Goal: Information Seeking & Learning: Learn about a topic

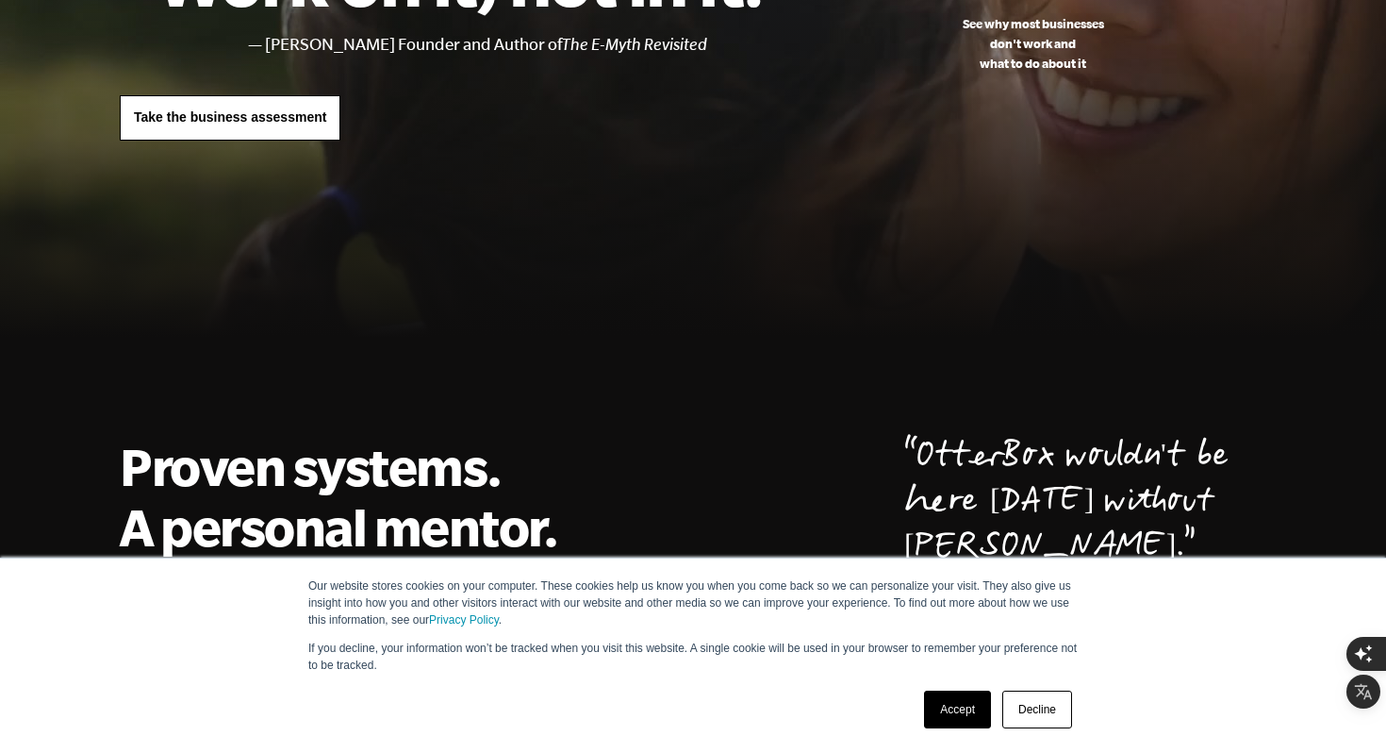
scroll to position [306, 0]
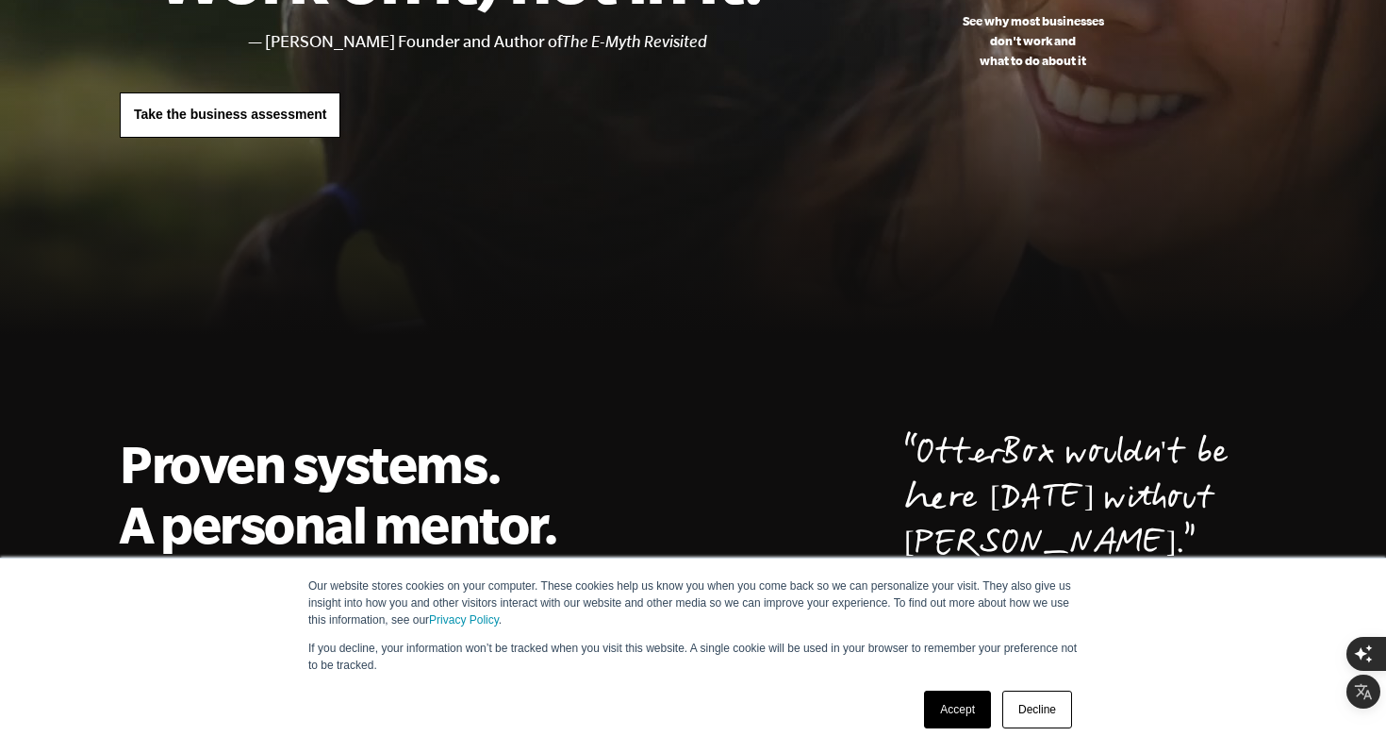
click at [1035, 713] on link "Decline" at bounding box center [1037, 709] width 70 height 38
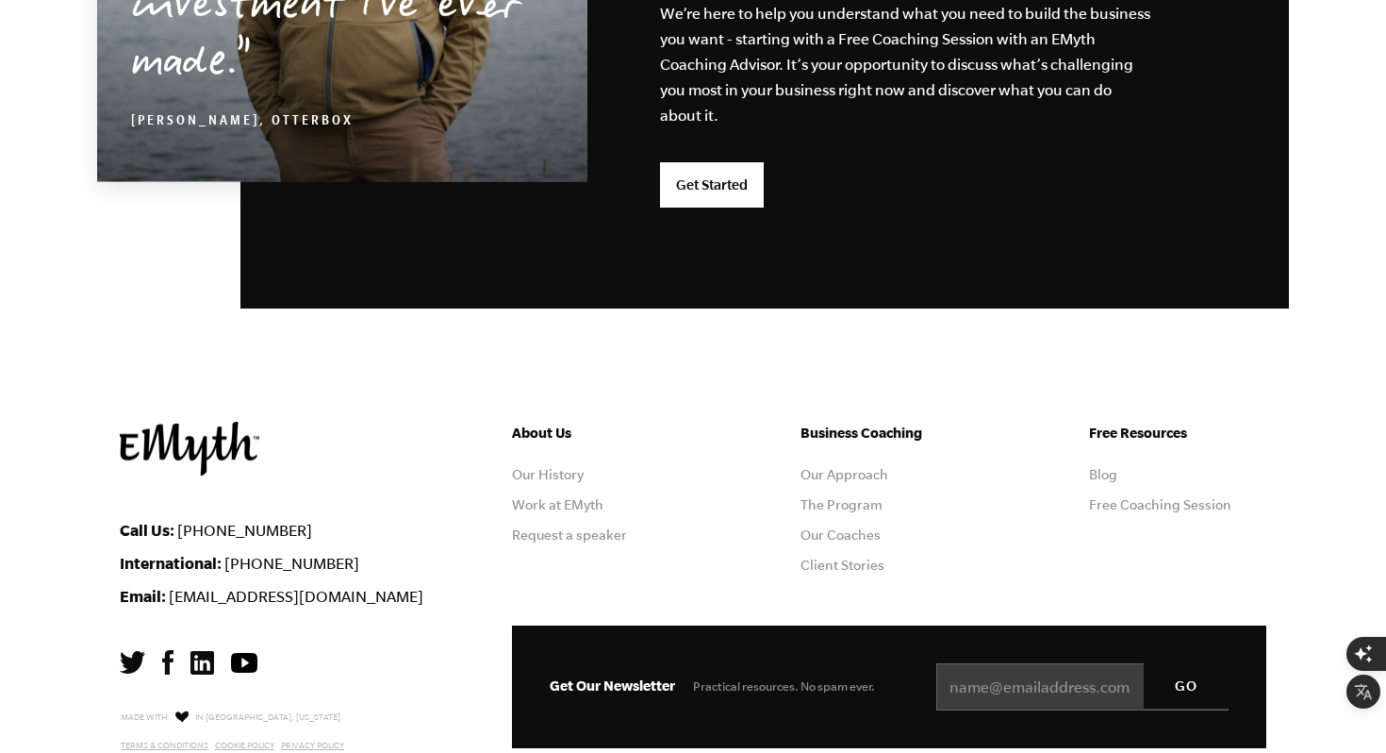
scroll to position [5060, 0]
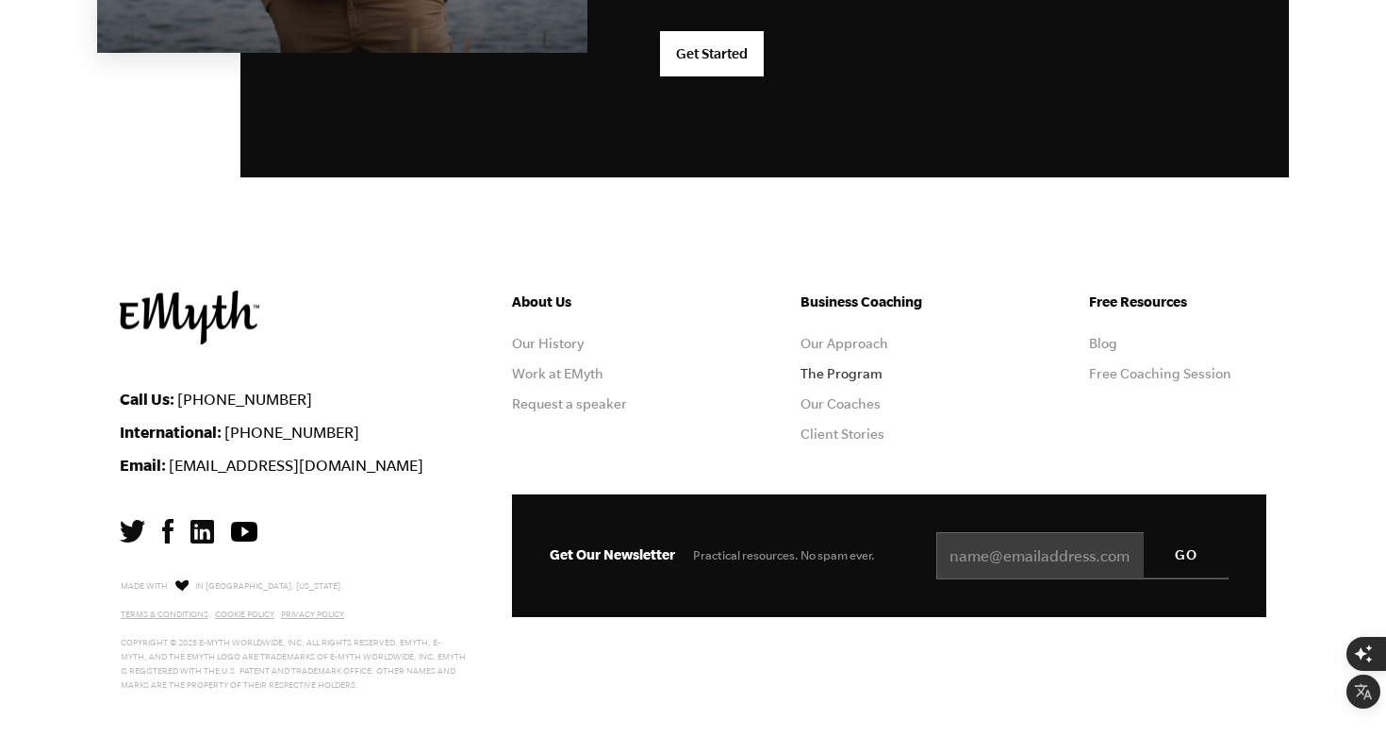
click at [830, 368] on link "The Program" at bounding box center [842, 373] width 82 height 15
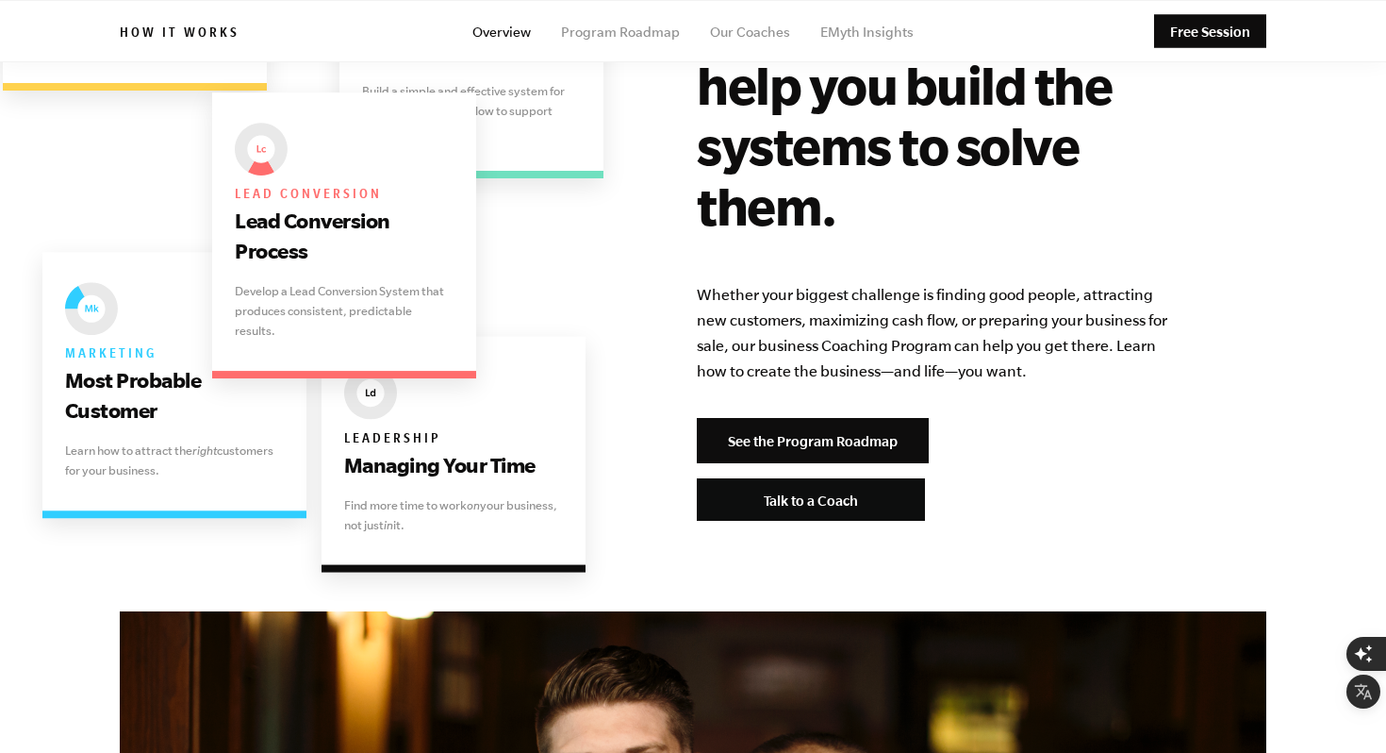
scroll to position [3895, 0]
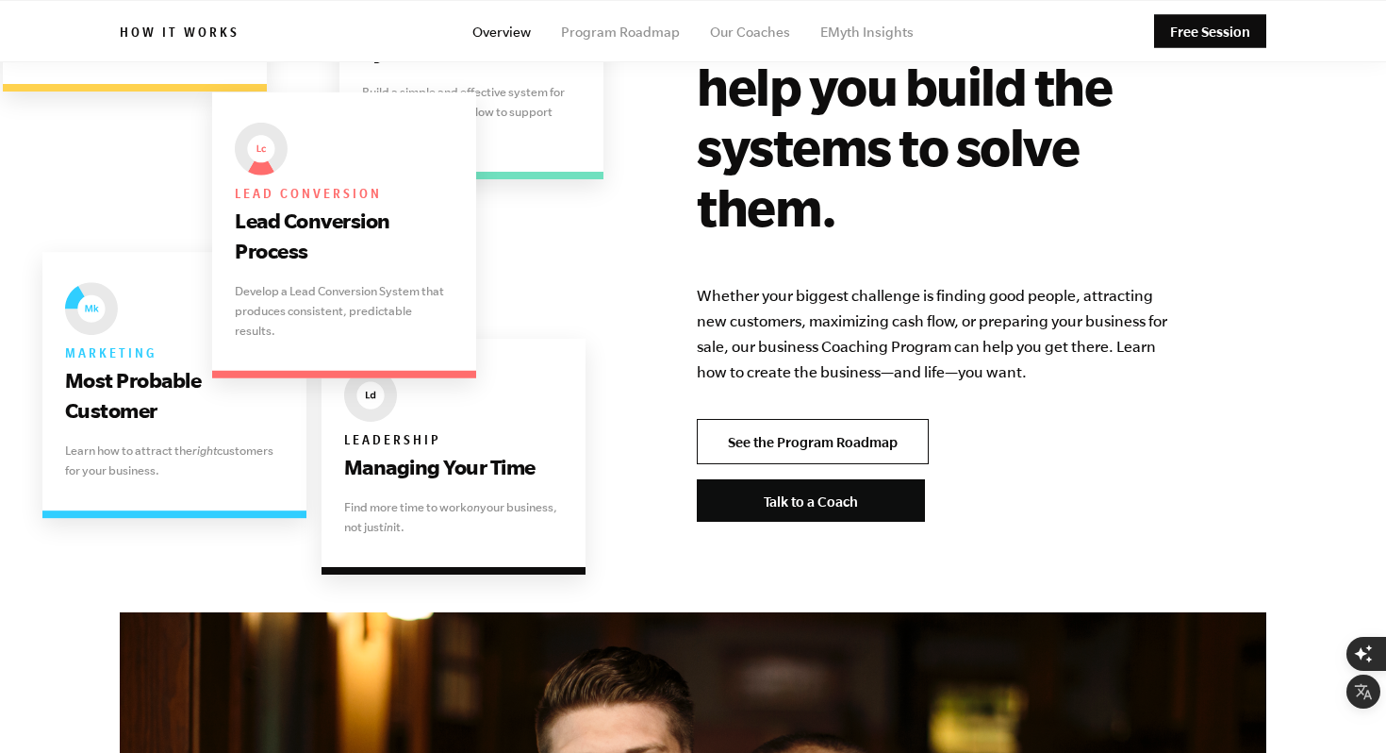
click at [816, 419] on link "See the Program Roadmap" at bounding box center [813, 441] width 232 height 45
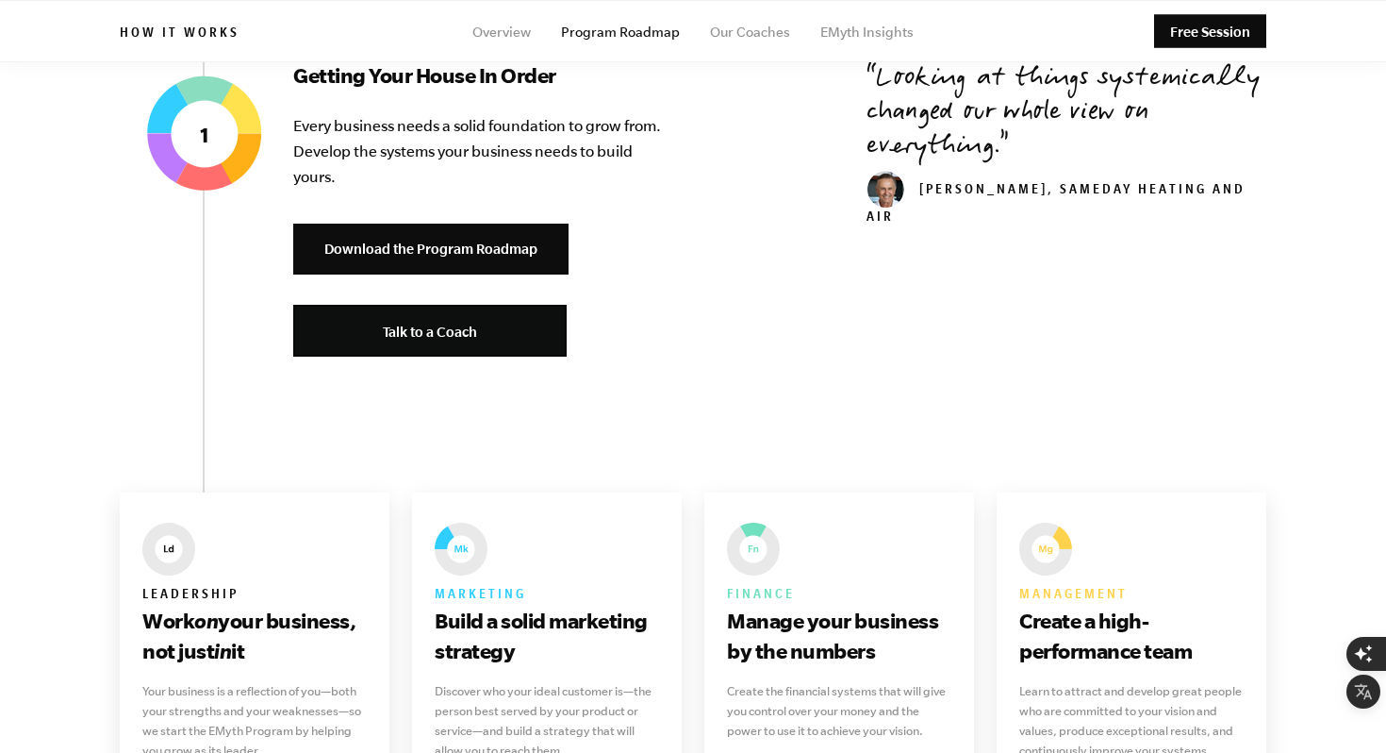
scroll to position [783, 0]
